Goal: Task Accomplishment & Management: Manage account settings

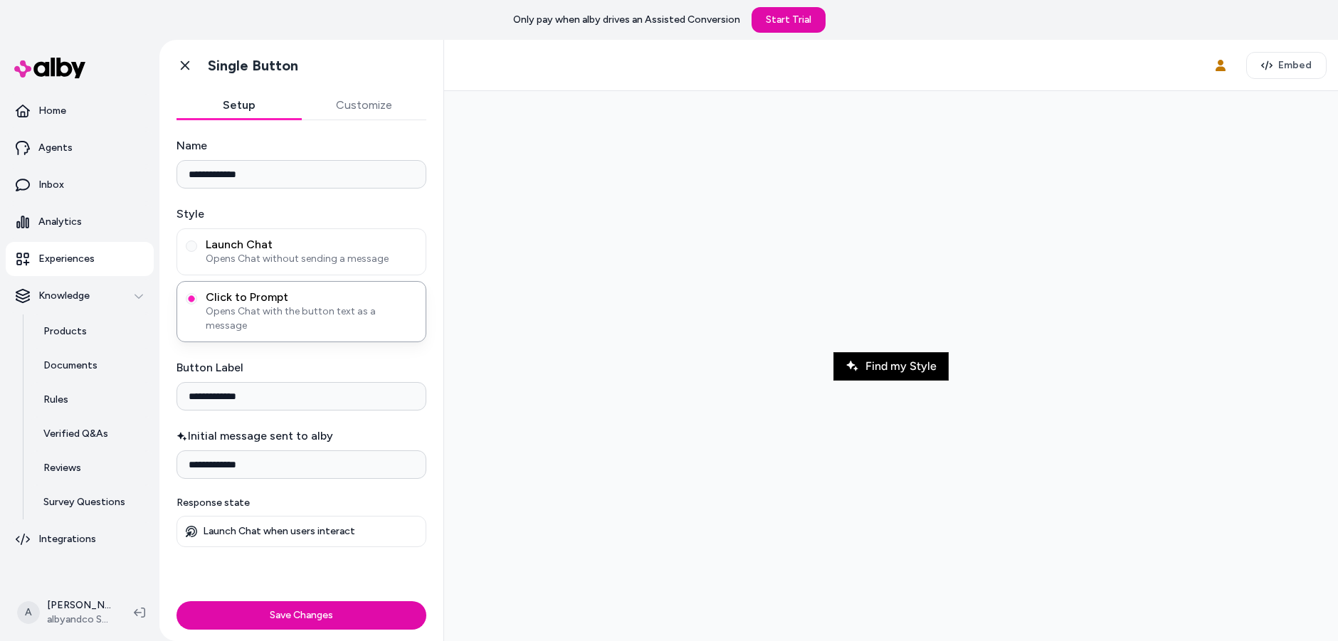
click at [976, 312] on div at bounding box center [891, 367] width 871 height 528
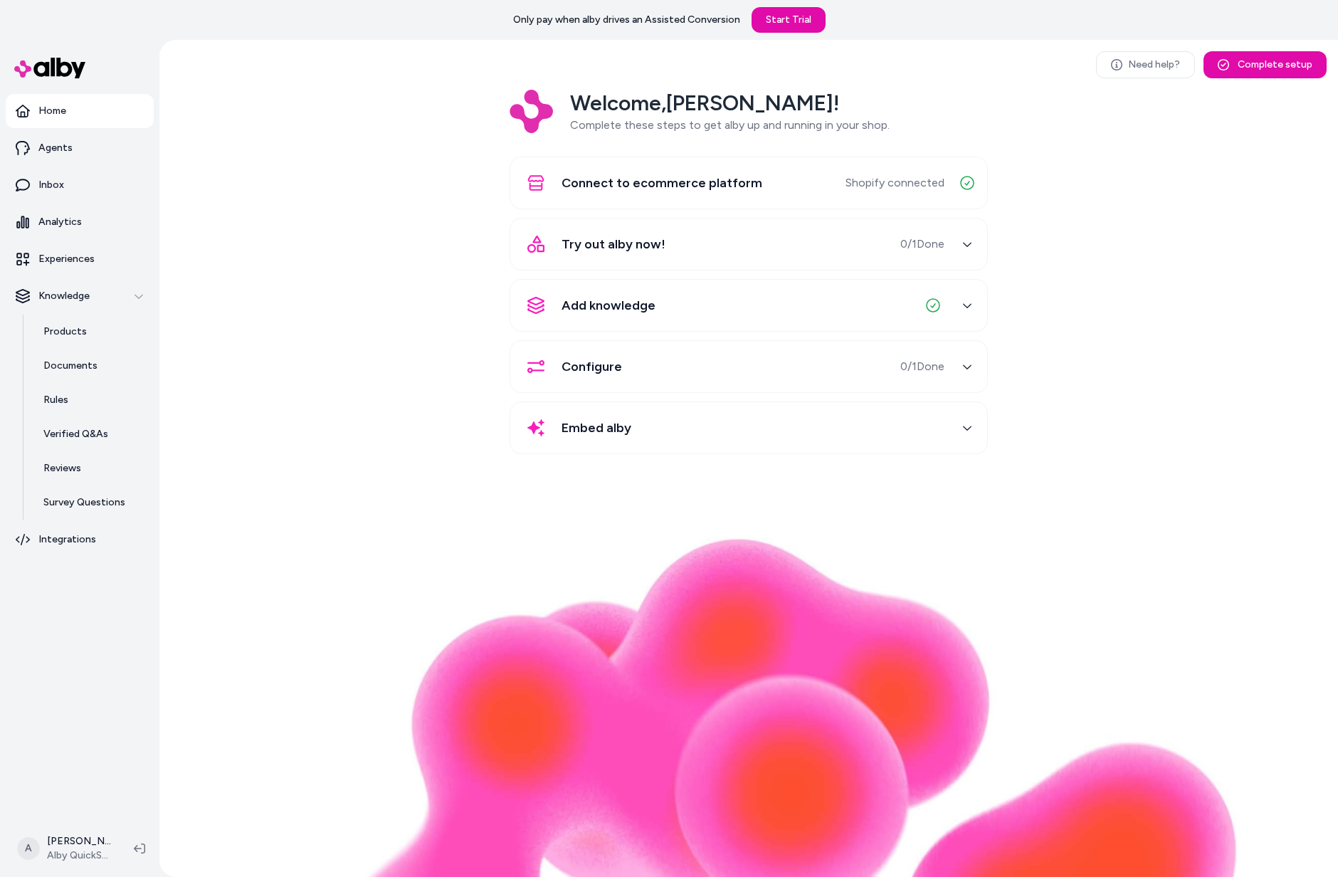
click at [255, 343] on div "Welcome, [PERSON_NAME] ! Complete these steps to get alby up and running in you…" at bounding box center [749, 282] width 1156 height 384
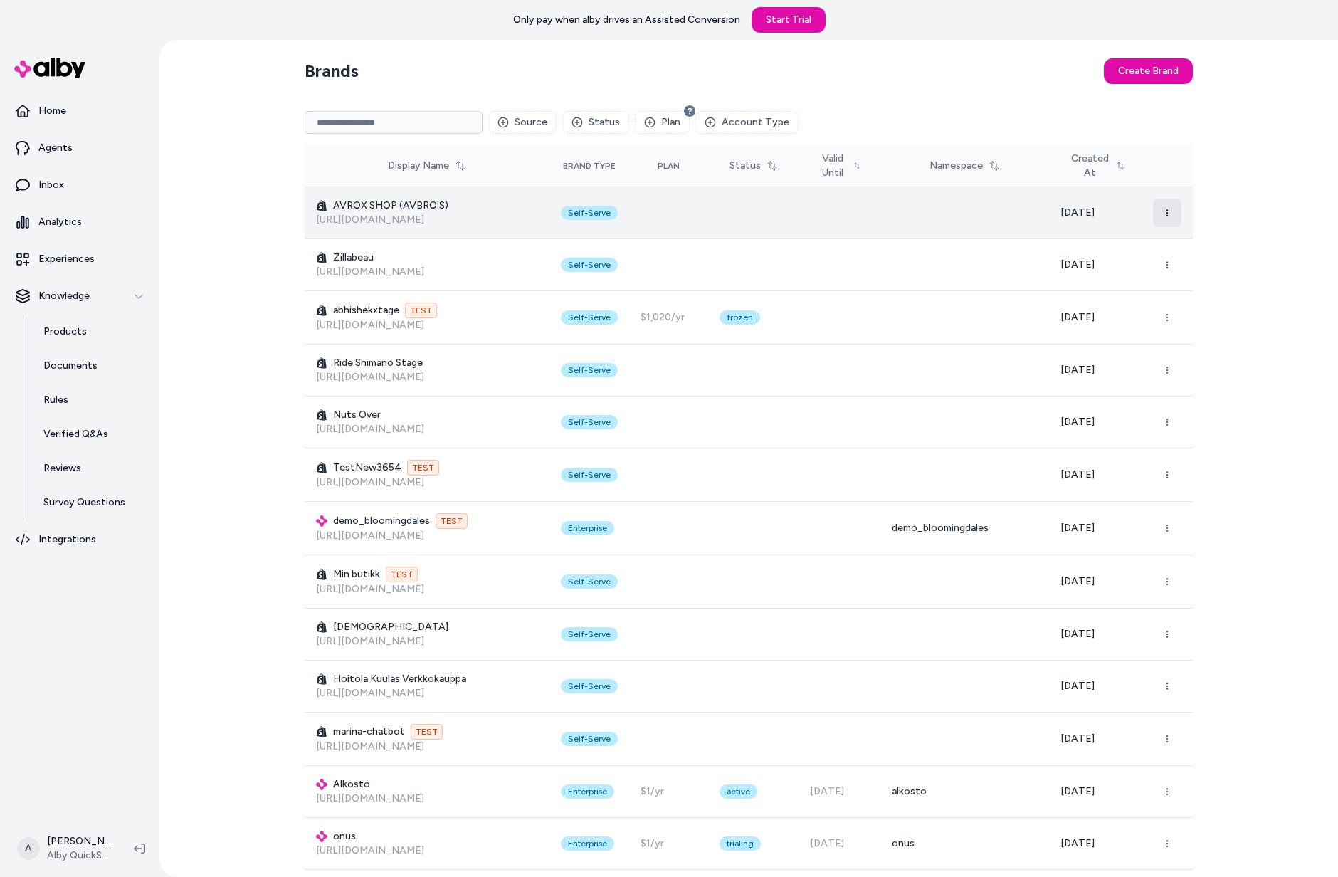
click at [1170, 211] on icon "button" at bounding box center [1167, 213] width 9 height 9
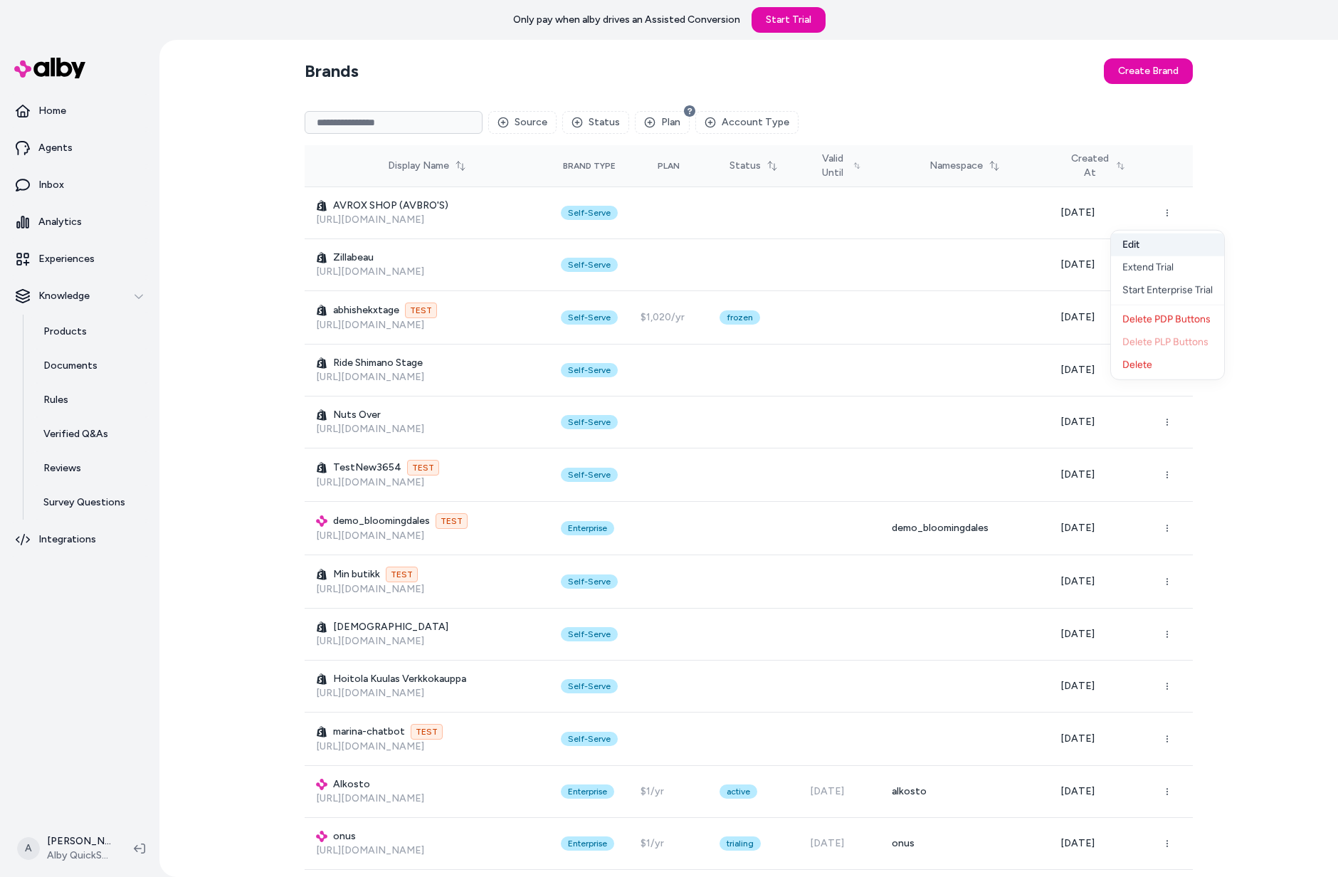
click at [1164, 243] on button "Edit" at bounding box center [1167, 245] width 113 height 23
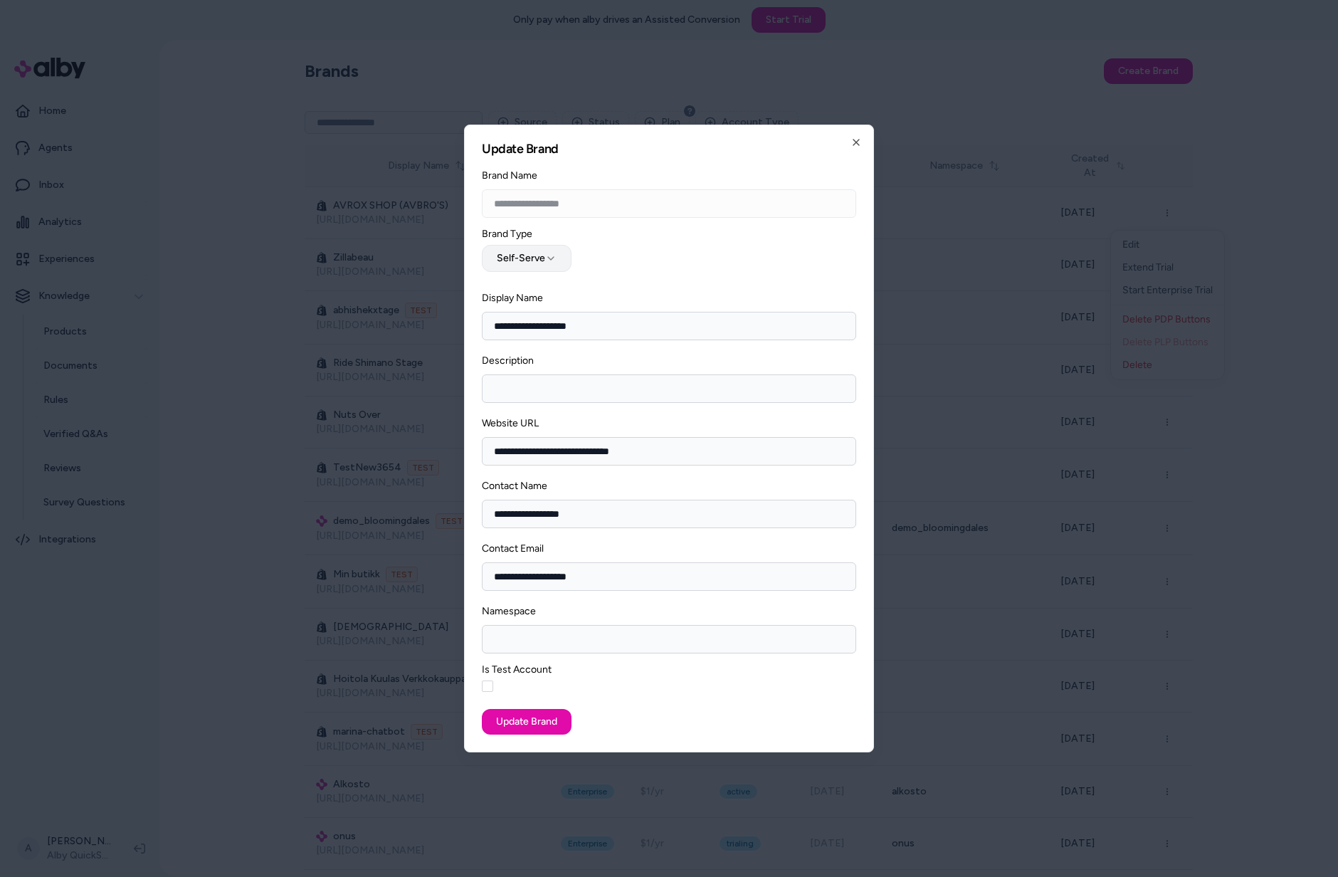
click at [555, 254] on button "Self-Serve" at bounding box center [527, 258] width 90 height 27
click at [857, 142] on icon "button" at bounding box center [857, 143] width 6 height 6
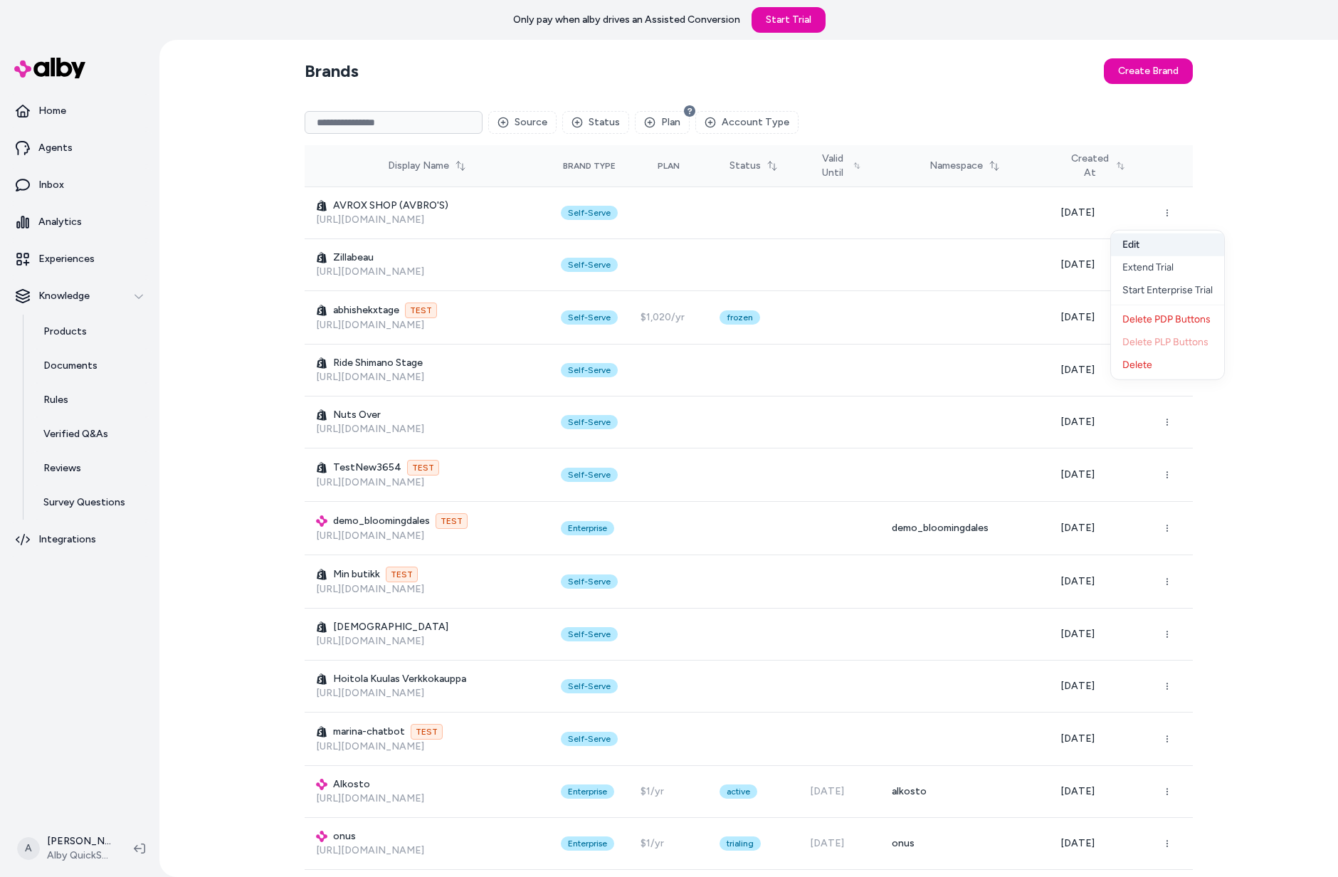
click at [1133, 248] on button "Edit" at bounding box center [1167, 245] width 113 height 23
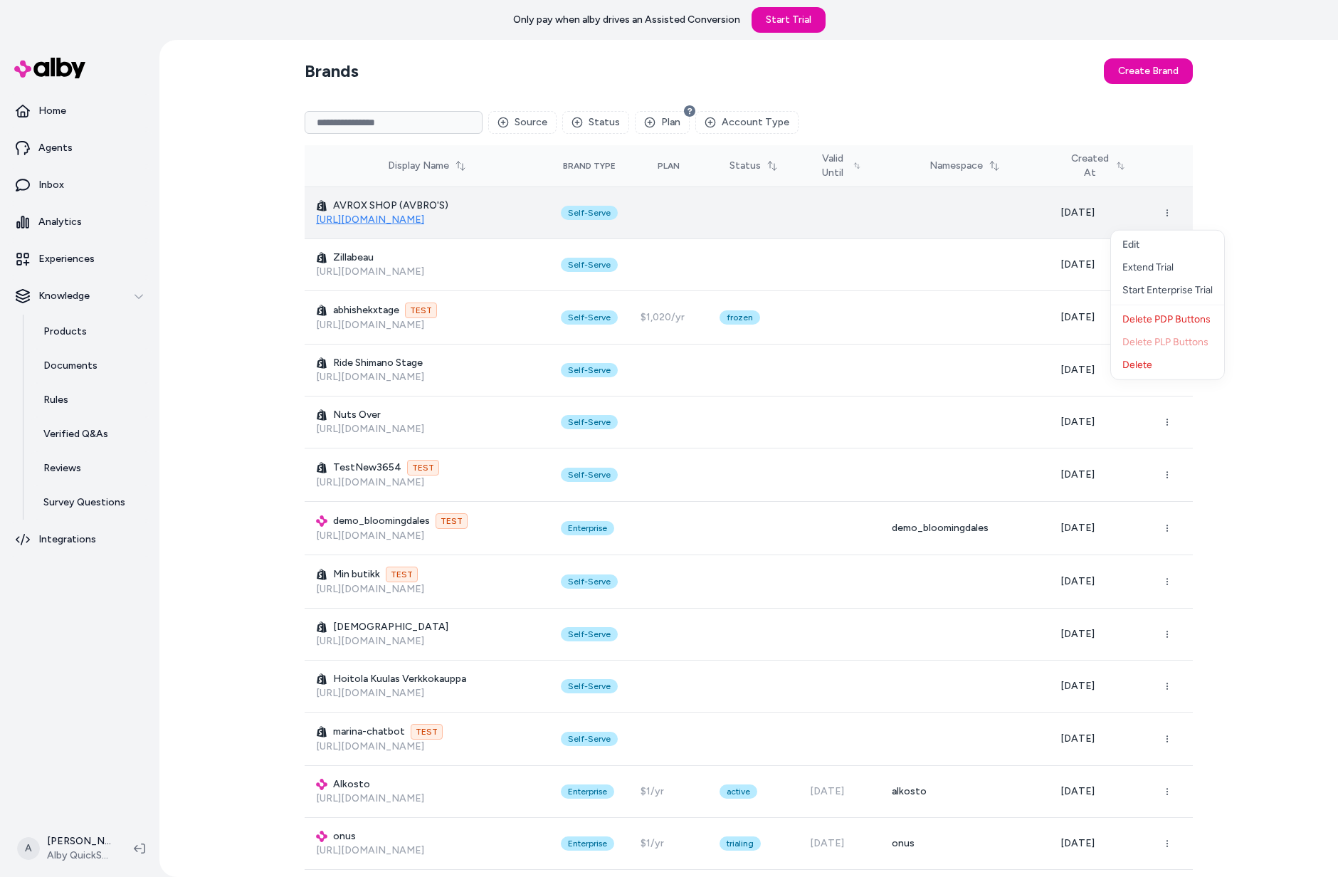
click at [379, 218] on link "[URL][DOMAIN_NAME]" at bounding box center [370, 220] width 108 height 12
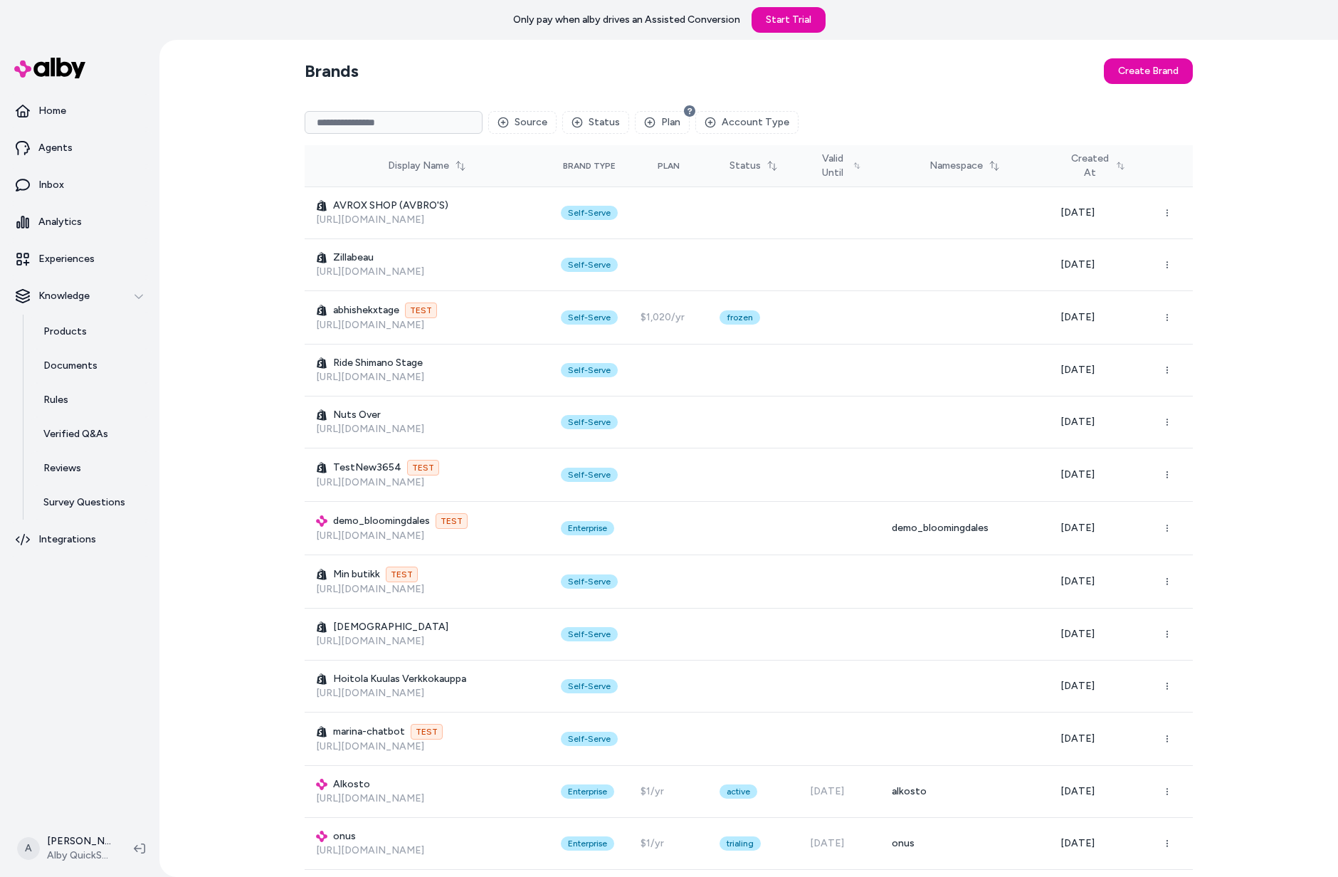
click at [924, 81] on section "Brands Create Brand" at bounding box center [749, 71] width 888 height 40
